Goal: Transaction & Acquisition: Purchase product/service

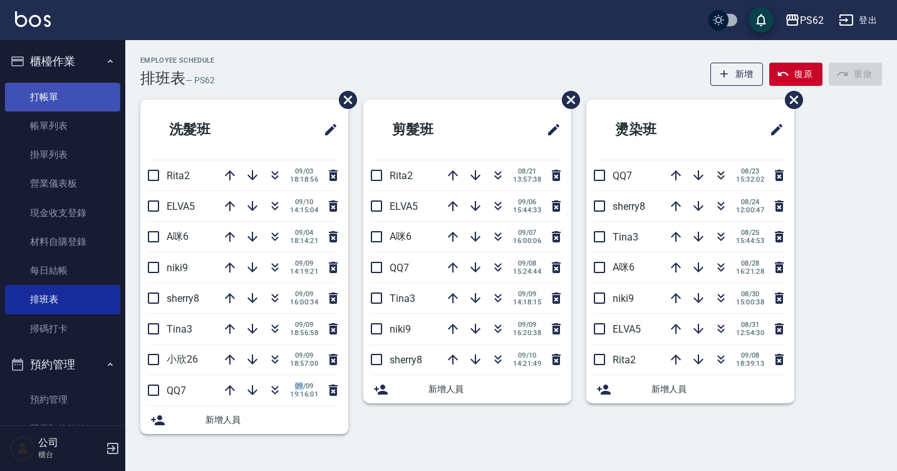
drag, startPoint x: 65, startPoint y: 91, endPoint x: 99, endPoint y: 91, distance: 33.8
click at [66, 91] on link "打帳單" at bounding box center [62, 97] width 115 height 29
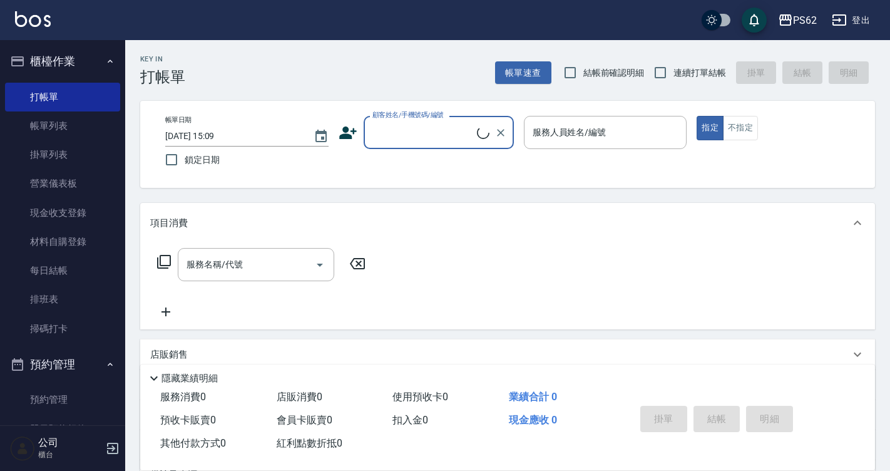
click at [347, 131] on icon at bounding box center [348, 132] width 18 height 13
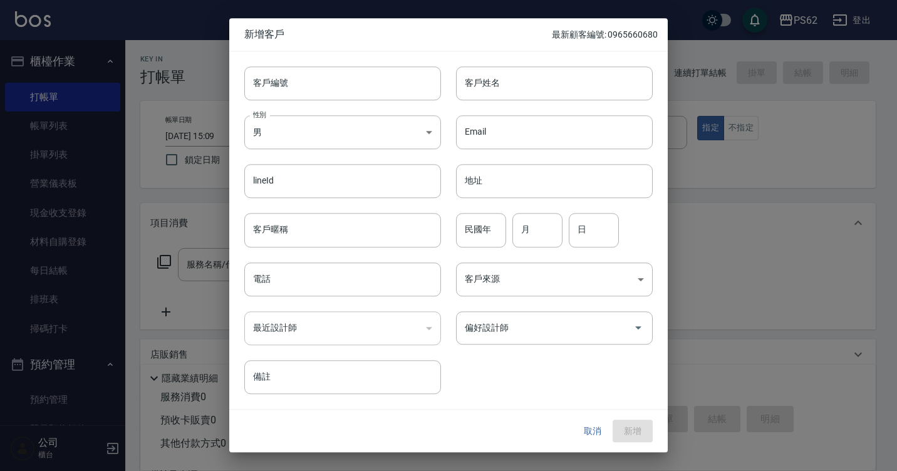
click at [700, 277] on div at bounding box center [448, 235] width 897 height 471
drag, startPoint x: 326, startPoint y: 374, endPoint x: 335, endPoint y: 354, distance: 22.4
click at [327, 376] on input "備註" at bounding box center [342, 377] width 197 height 34
drag, startPoint x: 564, startPoint y: 61, endPoint x: 569, endPoint y: 66, distance: 6.7
click at [569, 62] on div "客戶姓名 客戶姓名" at bounding box center [547, 75] width 212 height 49
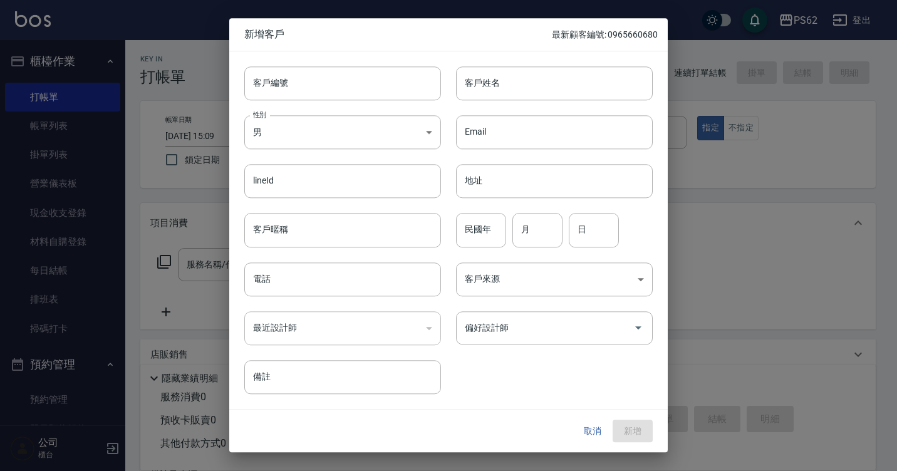
click at [483, 381] on div "客戶編號 客戶編號 客戶姓名 客戶姓名 性別 男 [DEMOGRAPHIC_DATA] 性別 Email Email lineId lineId 地址 地址 …" at bounding box center [440, 222] width 423 height 343
click at [454, 31] on span "新增客戶" at bounding box center [397, 34] width 307 height 13
drag, startPoint x: 545, startPoint y: 29, endPoint x: 557, endPoint y: 34, distance: 12.7
click at [557, 33] on div "新增客戶 最新顧客編號: 0965660680" at bounding box center [448, 34] width 438 height 33
click at [516, 49] on div "新增客戶 最新顧客編號: 0965660680" at bounding box center [448, 34] width 438 height 33
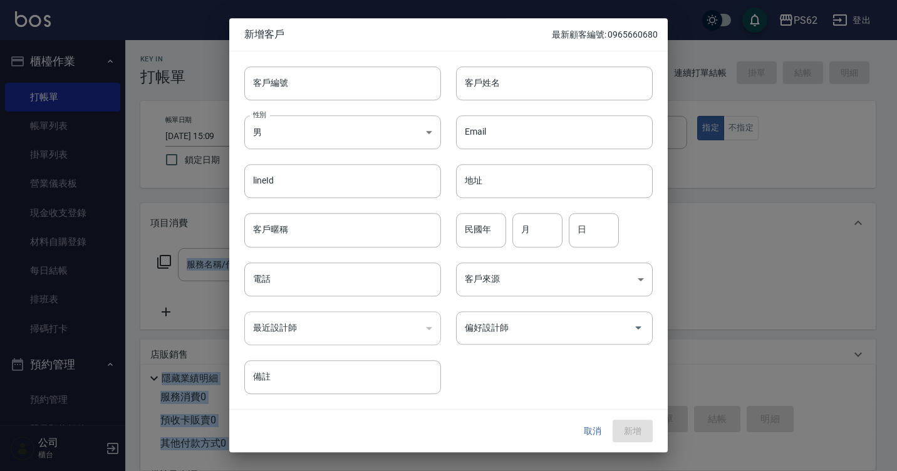
click at [896, 234] on html "PS62 登出 櫃檯作業 打帳單 帳單列表 掛單列表 營業儀表板 現金收支登錄 材料自購登錄 每日結帳 排班表 掃碼打卡 預約管理 預約管理 單日預約紀錄 單…" at bounding box center [448, 305] width 897 height 610
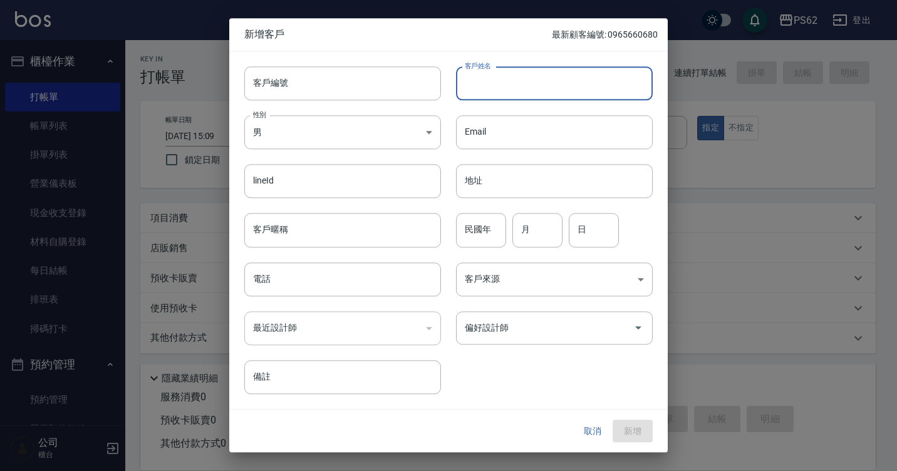
drag, startPoint x: 627, startPoint y: 85, endPoint x: 659, endPoint y: 234, distance: 153.0
click at [565, 205] on div "客戶編號 客戶編號 客戶姓名 客戶姓名 性別 男 [DEMOGRAPHIC_DATA] 性別 Email Email lineId lineId 地址 地址 …" at bounding box center [440, 222] width 423 height 343
click at [753, 240] on div at bounding box center [448, 235] width 897 height 471
click at [567, 110] on div "Email Email" at bounding box center [547, 124] width 212 height 49
click at [566, 91] on input "客戶姓名" at bounding box center [554, 83] width 197 height 34
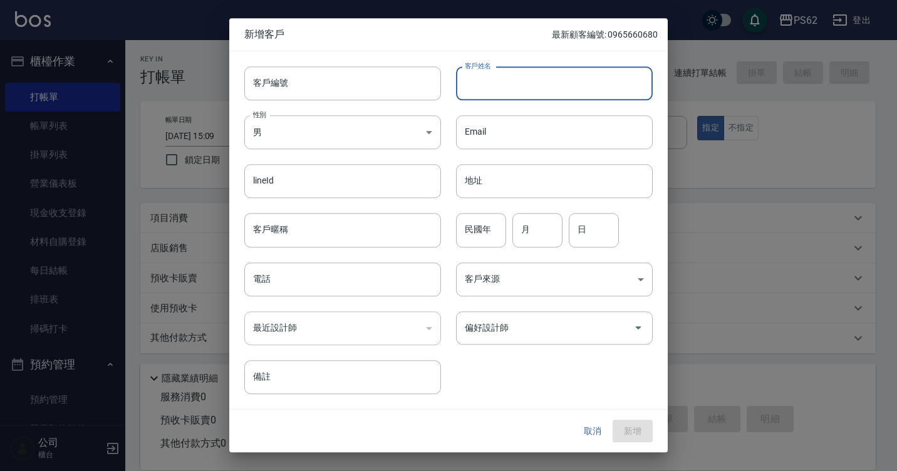
type input "ㄡ"
click at [599, 430] on button "取消" at bounding box center [592, 431] width 40 height 23
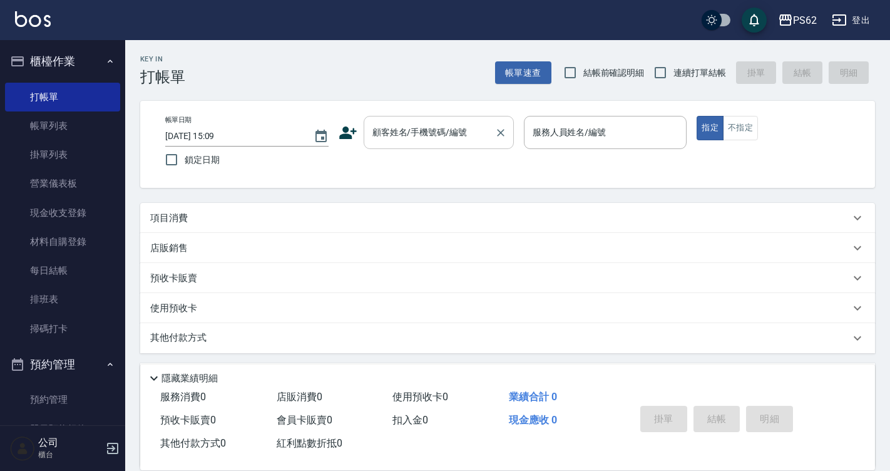
click at [428, 128] on input "顧客姓名/手機號碼/編號" at bounding box center [429, 132] width 120 height 22
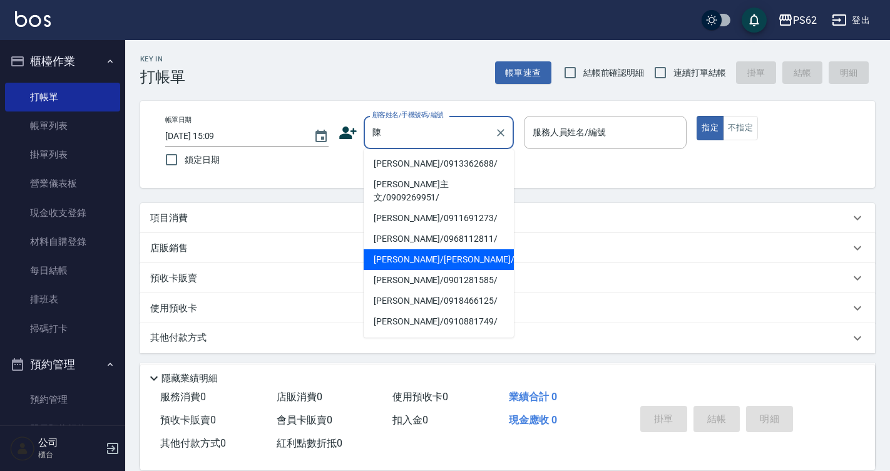
scroll to position [250, 0]
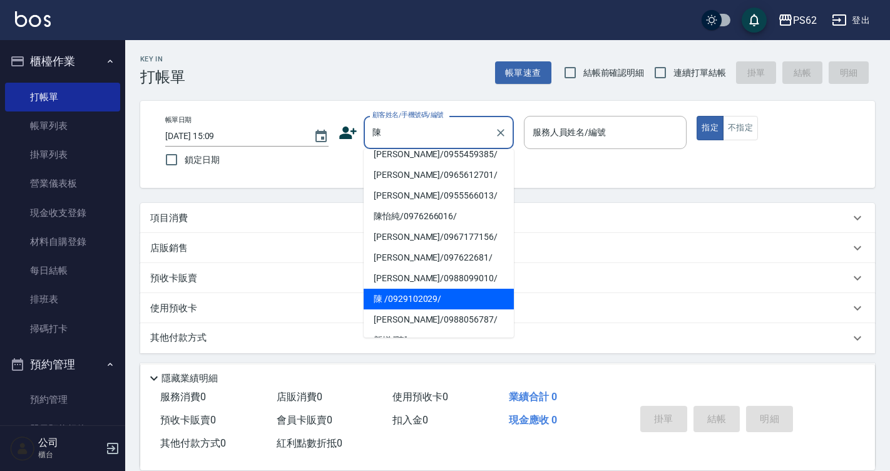
click at [406, 61] on li "[PERSON_NAME]/0968112811/" at bounding box center [439, 51] width 150 height 21
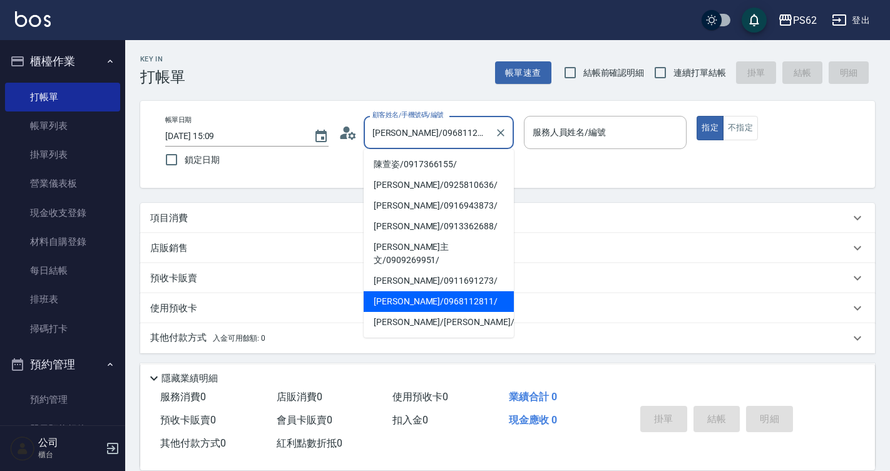
drag, startPoint x: 454, startPoint y: 137, endPoint x: 346, endPoint y: 153, distance: 109.5
click at [346, 153] on div "帳單日期 [DATE] 15:09 鎖定日期 顧客姓名/手機號碼/編號 [PERSON_NAME]/0968112811/ 顧客姓名/手機號碼/編號 服務人員…" at bounding box center [507, 144] width 705 height 57
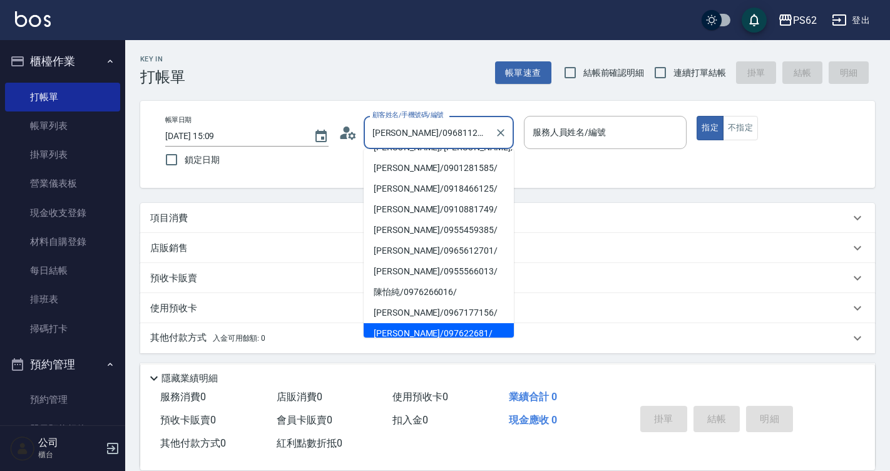
scroll to position [235, 0]
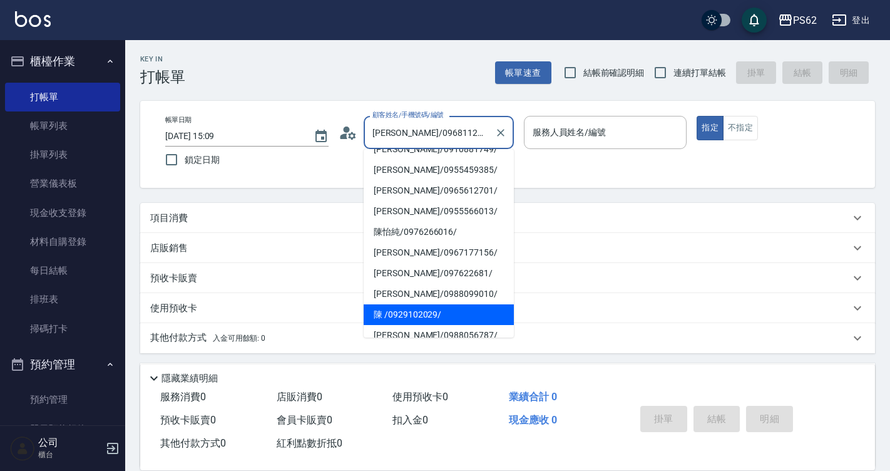
click at [401, 305] on li "陳 /0929102029/" at bounding box center [439, 314] width 150 height 21
type input "陳 /0929102029/"
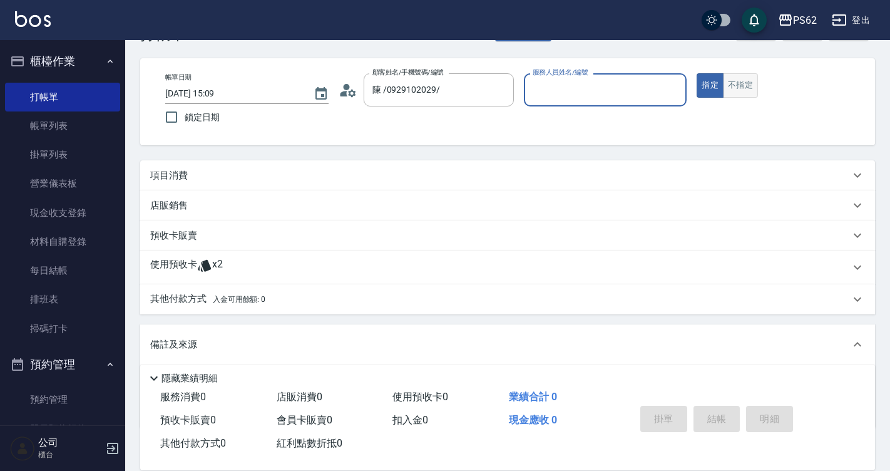
scroll to position [63, 0]
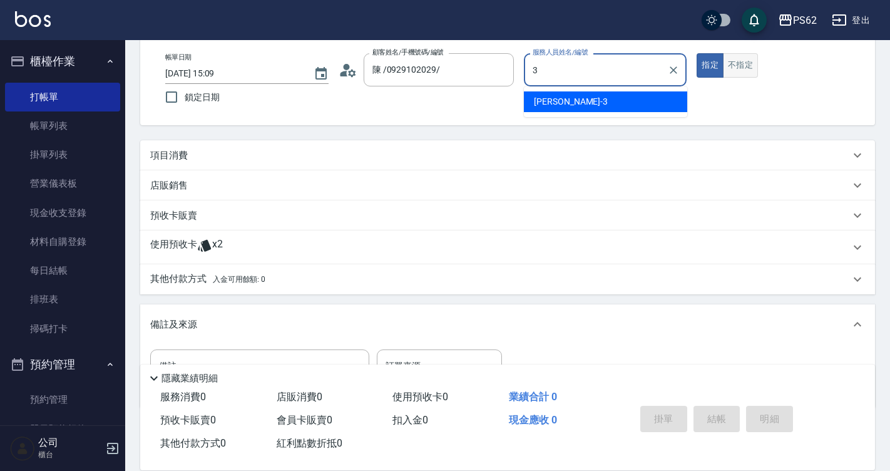
type input "[PERSON_NAME]-3"
type button "true"
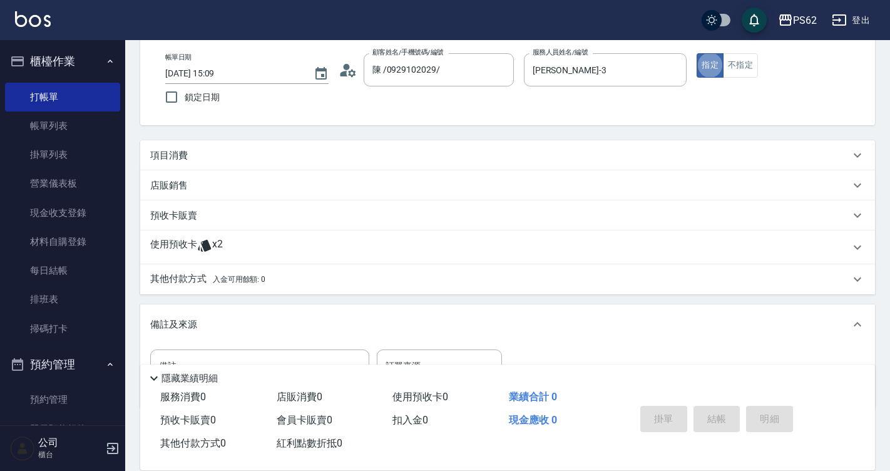
click at [164, 155] on p "項目消費" at bounding box center [169, 155] width 38 height 13
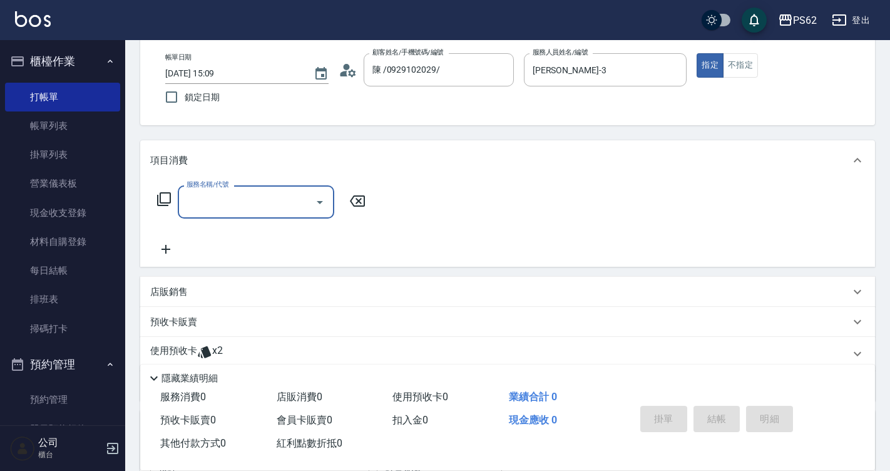
scroll to position [0, 0]
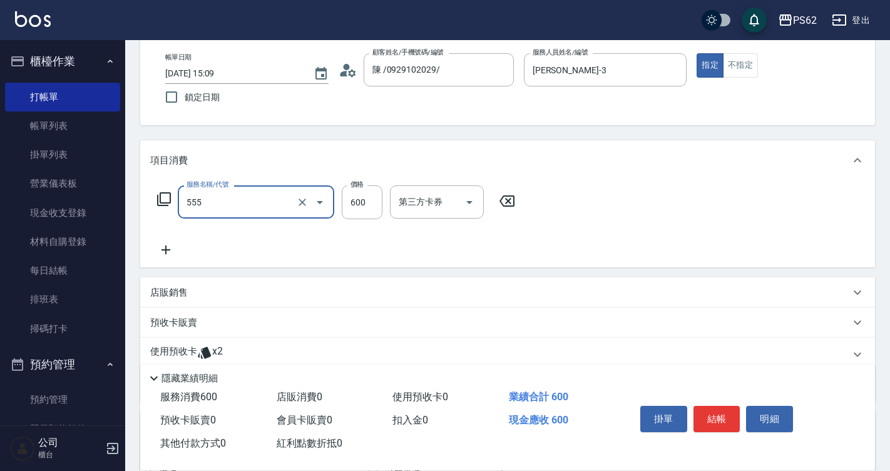
type input "去角質(555)"
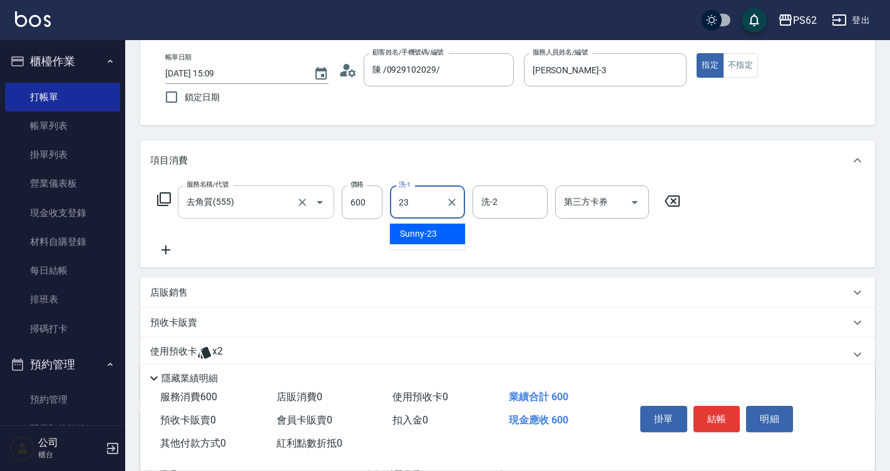
type input "Sunny-23"
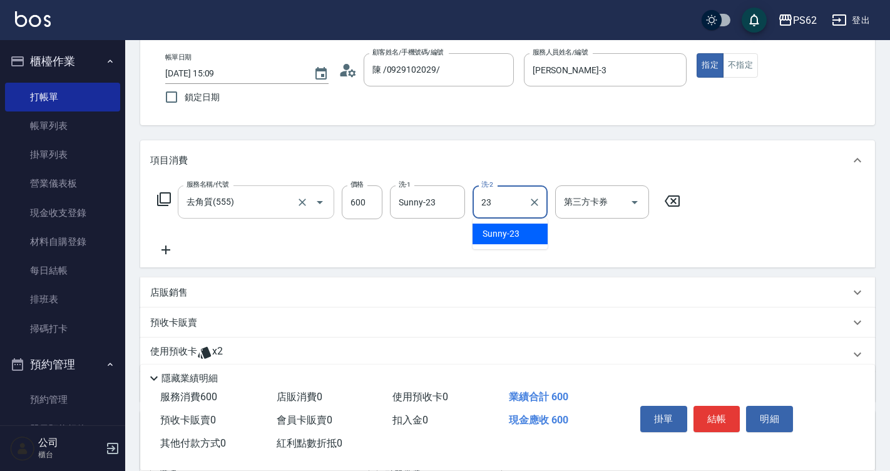
type input "Sunny-23"
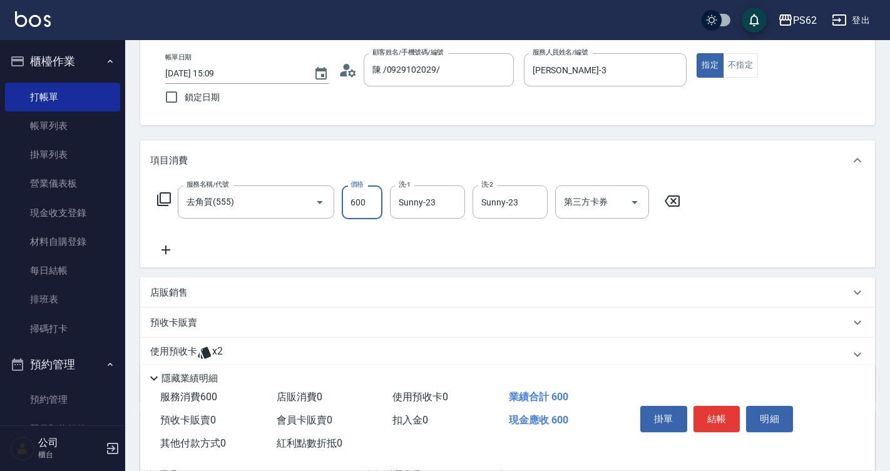
click at [373, 205] on input "600" at bounding box center [362, 202] width 41 height 34
type input "700"
drag, startPoint x: 719, startPoint y: 406, endPoint x: 746, endPoint y: 391, distance: 30.5
click at [719, 406] on button "結帳" at bounding box center [717, 419] width 47 height 26
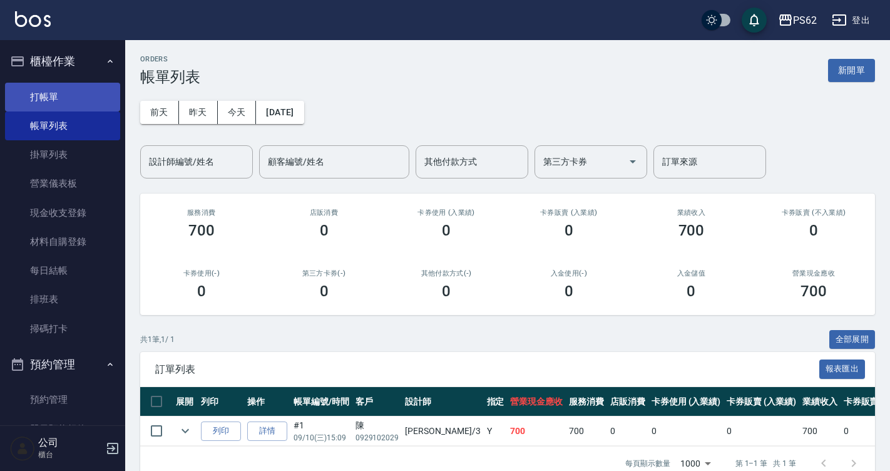
click at [39, 97] on link "打帳單" at bounding box center [62, 97] width 115 height 29
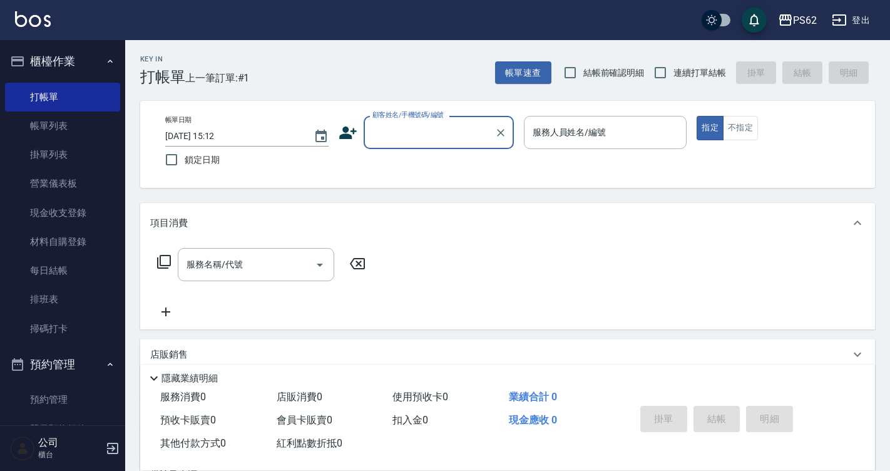
click at [339, 161] on div "帳單日期 [DATE] 15:12 鎖定日期 顧客姓名/手機號碼/編號 顧客姓名/手機號碼/編號 服務人員姓名/編號 服務人員姓名/編號 指定 不指定" at bounding box center [507, 144] width 705 height 57
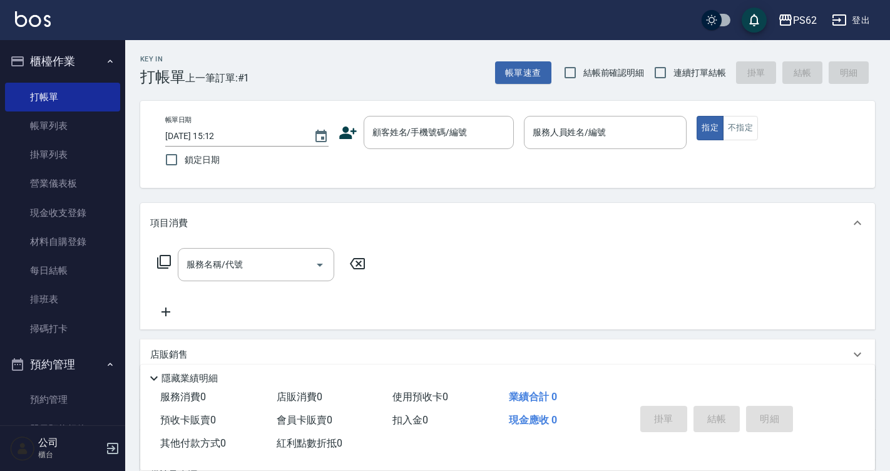
click at [348, 125] on icon at bounding box center [348, 132] width 19 height 19
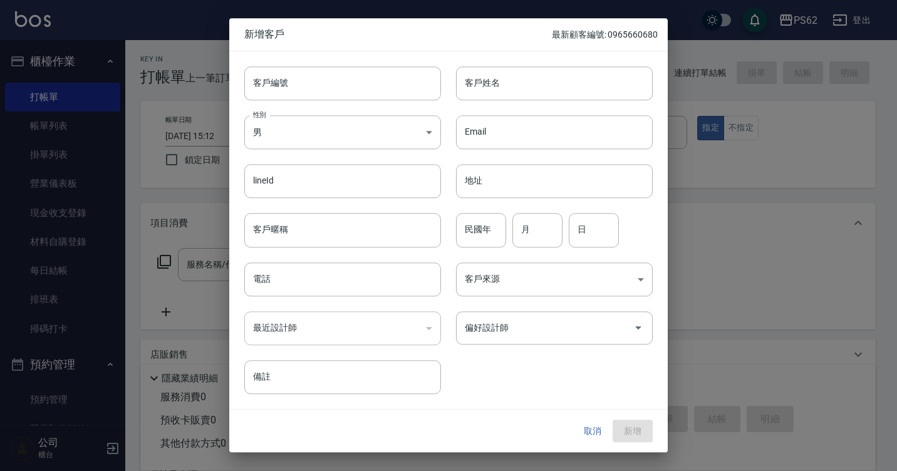
click at [525, 101] on div "Email Email" at bounding box center [547, 124] width 212 height 49
click at [525, 86] on input "客戶姓名" at bounding box center [554, 83] width 197 height 34
type input "[PERSON_NAME]"
click at [385, 291] on input "電話" at bounding box center [342, 279] width 197 height 34
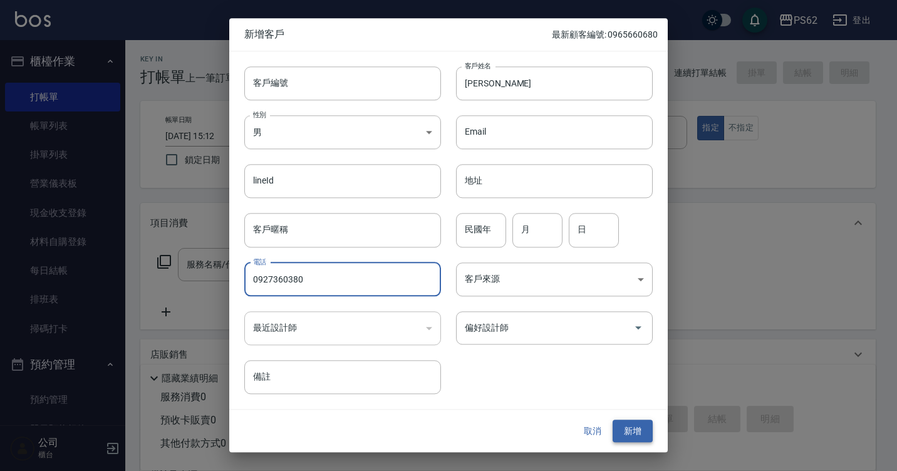
type input "0927360380"
click at [639, 435] on button "新增" at bounding box center [632, 431] width 40 height 23
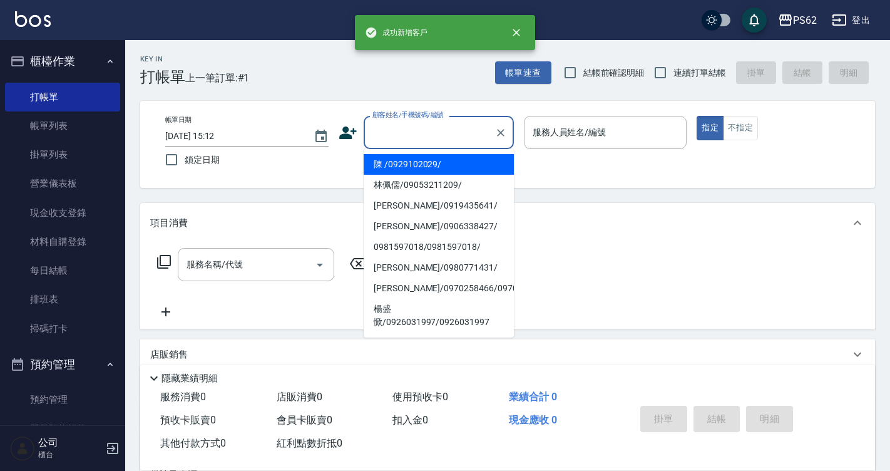
click at [441, 140] on input "顧客姓名/手機號碼/編號" at bounding box center [429, 132] width 120 height 22
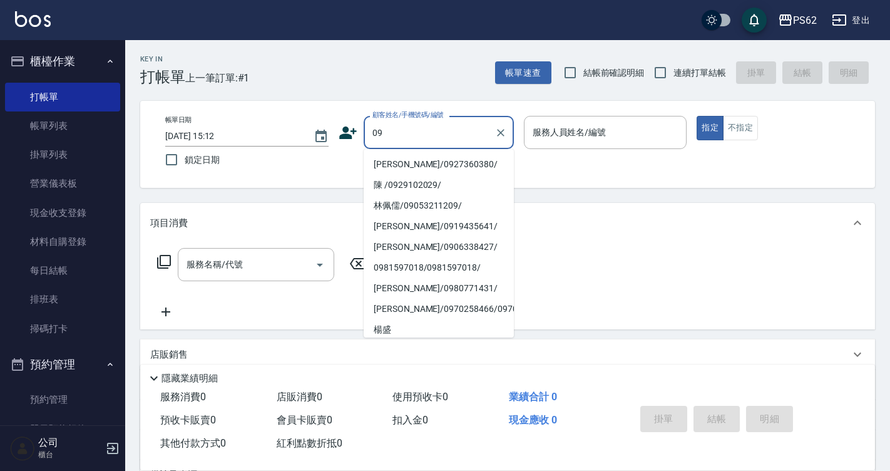
type input "[PERSON_NAME]/0927360380/"
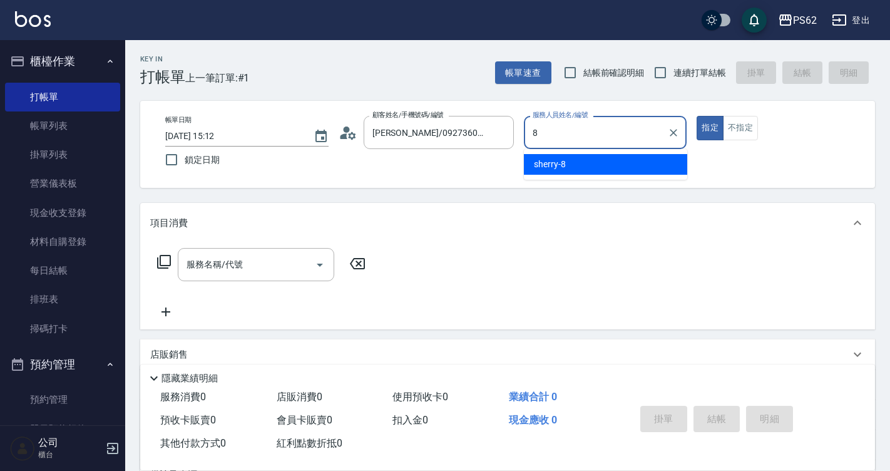
type input "sherry-8"
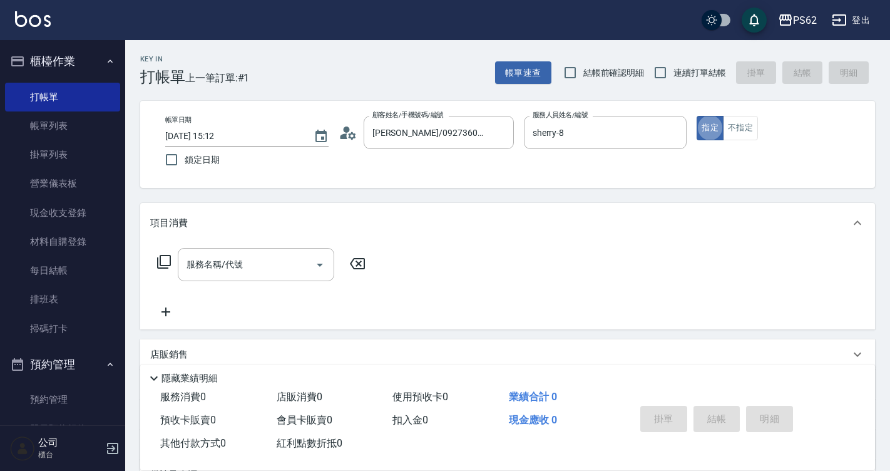
type button "true"
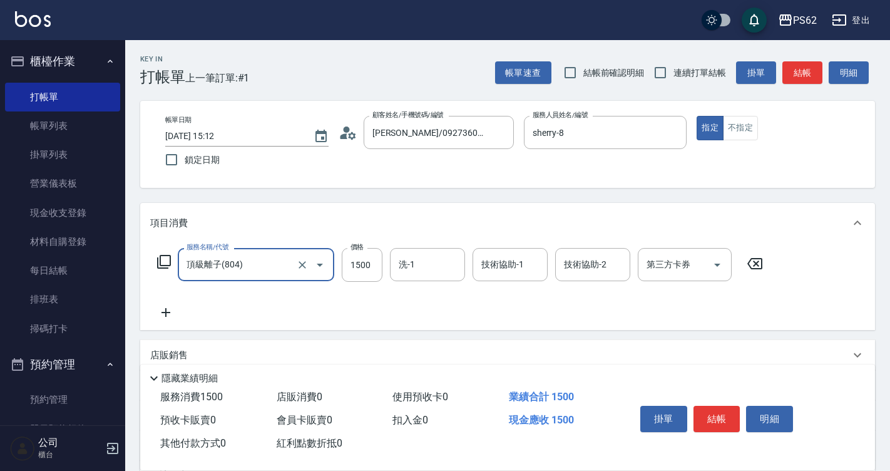
type input "頂級離子(804)"
type input "2199"
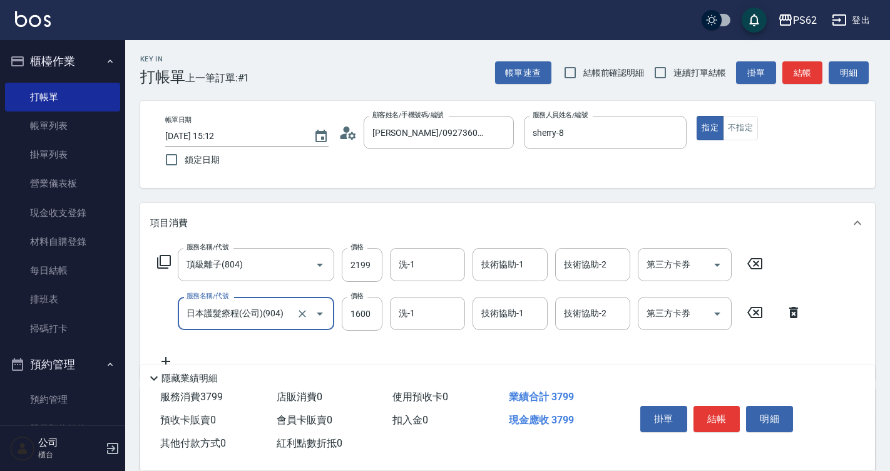
type input "日本護髮療程(公司)(904)"
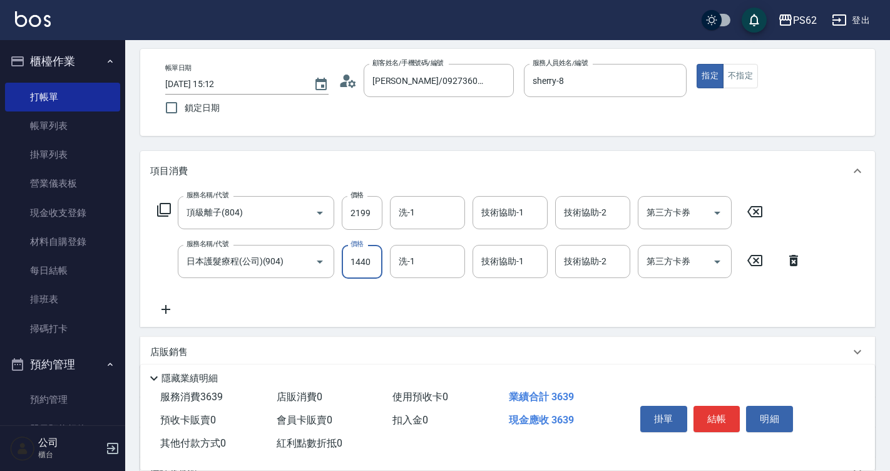
type input "1440"
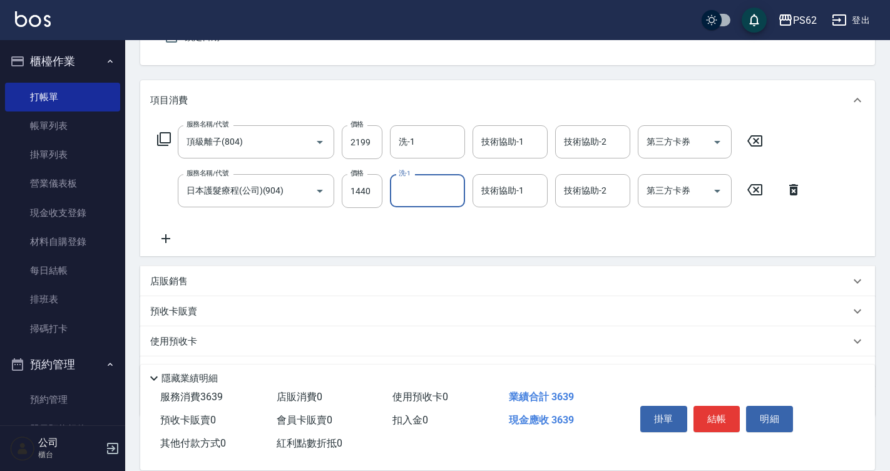
scroll to position [188, 0]
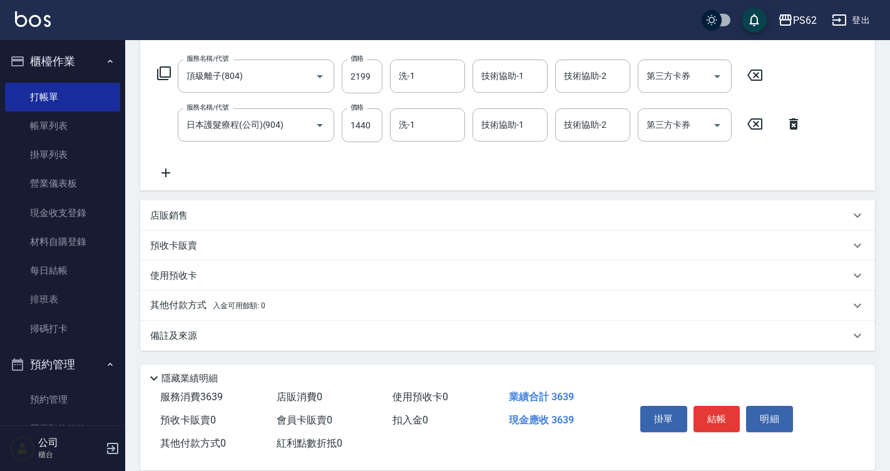
click at [218, 306] on span "入金可用餘額: 0" at bounding box center [239, 305] width 53 height 9
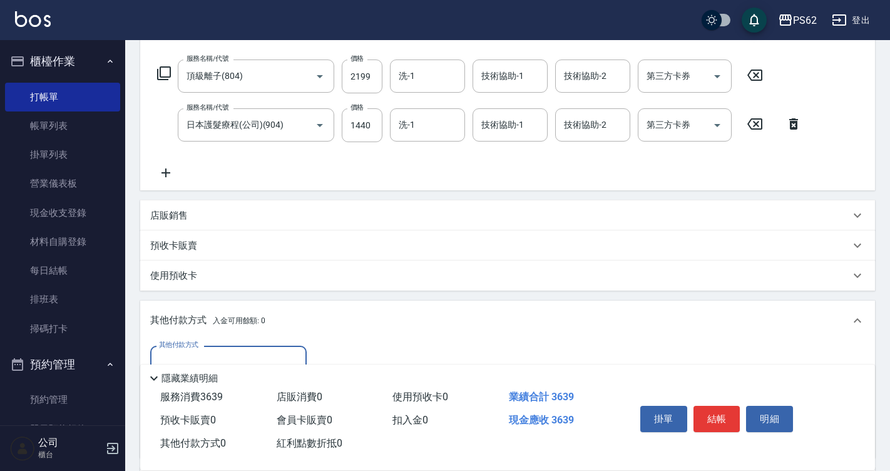
scroll to position [0, 0]
click at [177, 364] on div "隱藏業績明細" at bounding box center [507, 374] width 735 height 21
click at [194, 357] on div "其他付款方式 其他付款方式" at bounding box center [228, 362] width 157 height 33
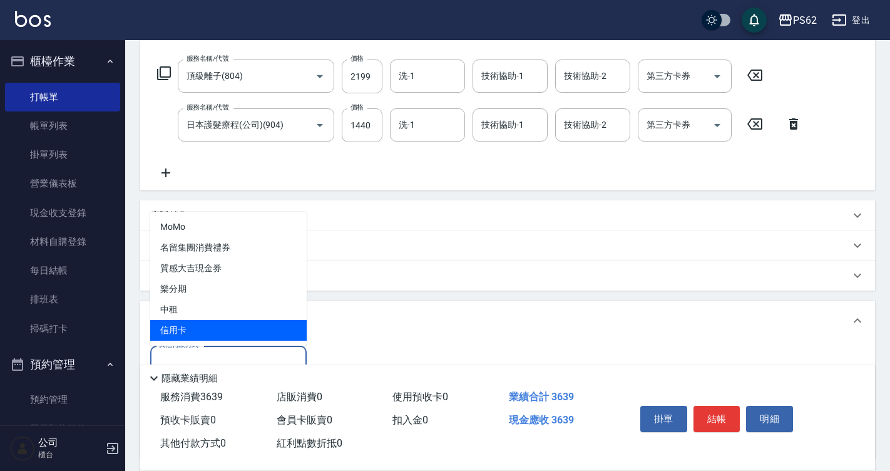
click at [214, 338] on span "信用卡" at bounding box center [228, 330] width 157 height 21
type input "信用卡"
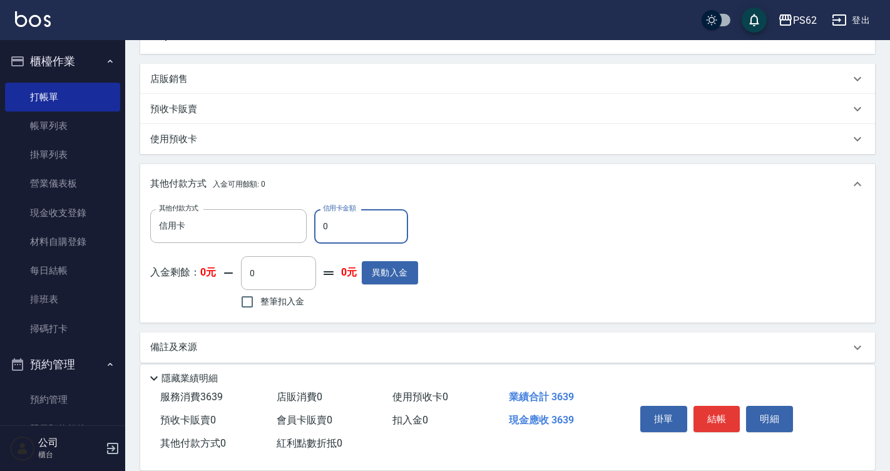
scroll to position [337, 0]
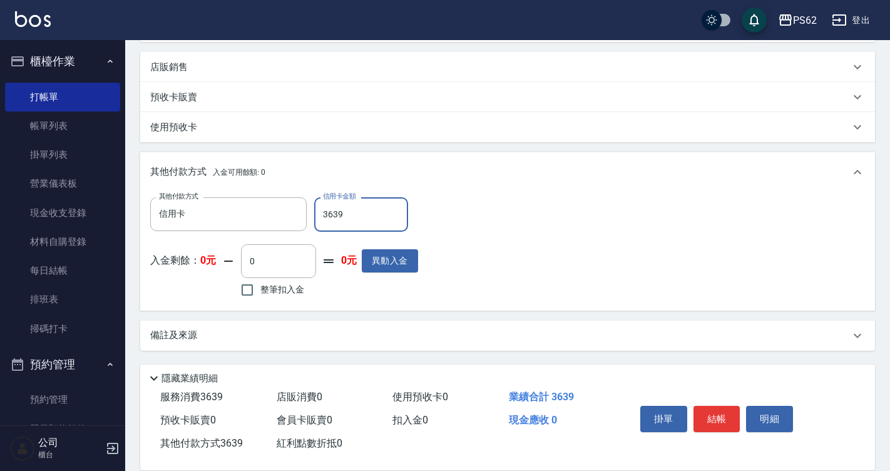
type input "3639"
click at [721, 409] on button "結帳" at bounding box center [717, 419] width 47 height 26
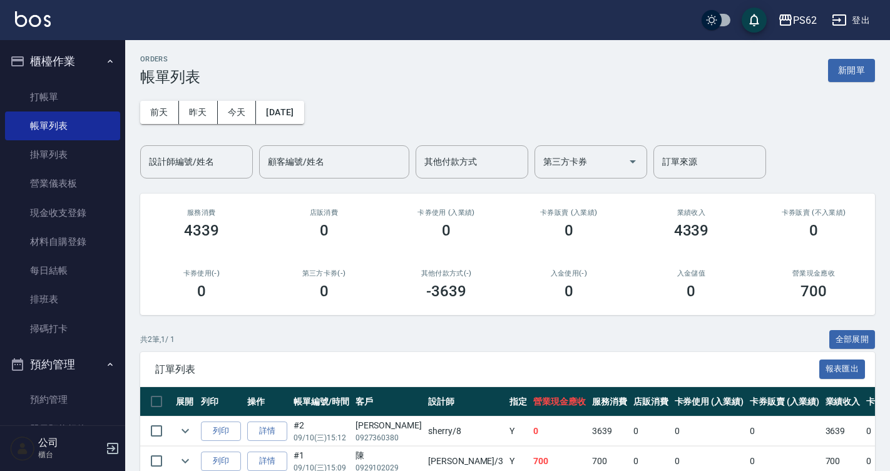
scroll to position [64, 0]
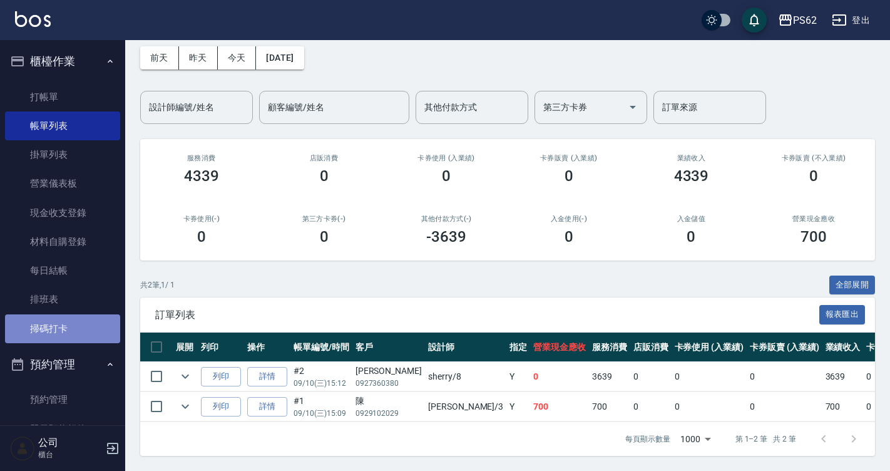
click at [75, 326] on link "掃碼打卡" at bounding box center [62, 328] width 115 height 29
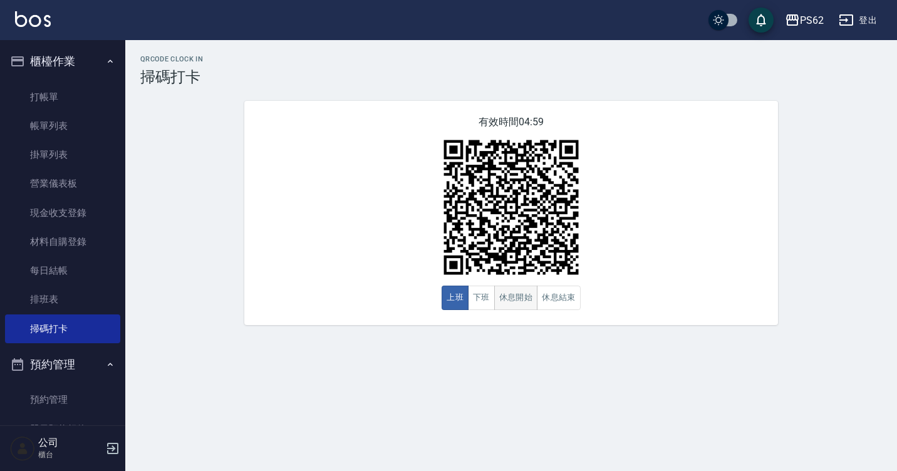
click at [515, 294] on button "休息開始" at bounding box center [516, 298] width 44 height 24
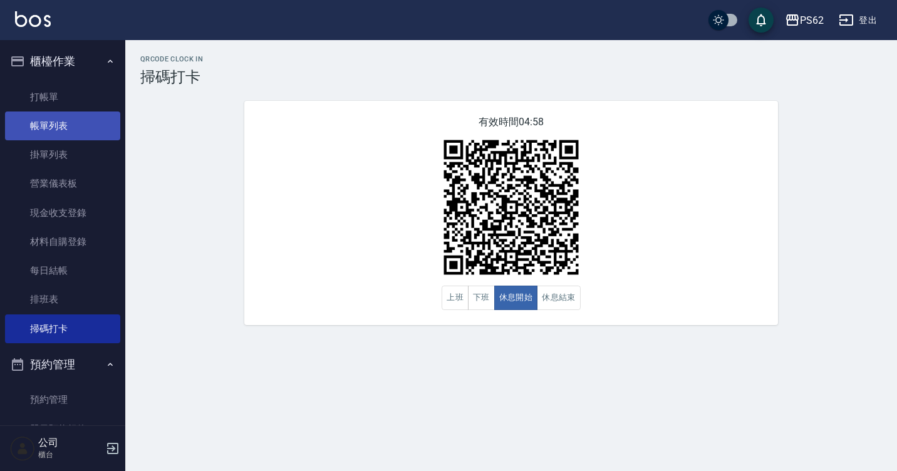
drag, startPoint x: 70, startPoint y: 119, endPoint x: 73, endPoint y: 132, distance: 13.4
click at [70, 119] on link "帳單列表" at bounding box center [62, 125] width 115 height 29
